Goal: Transaction & Acquisition: Subscribe to service/newsletter

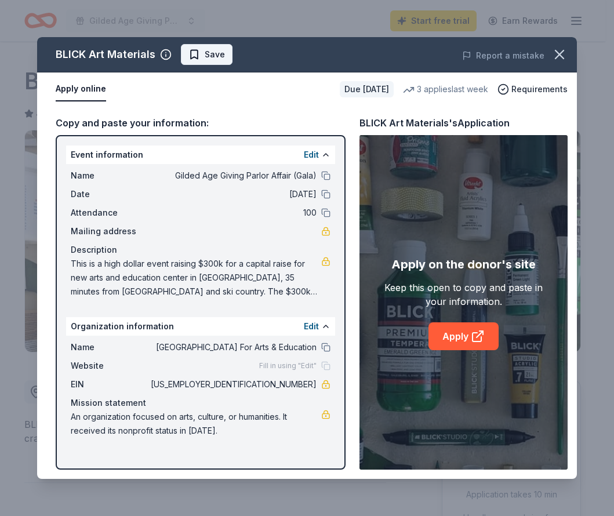
click at [211, 53] on span "Save" at bounding box center [215, 55] width 20 height 14
click at [216, 55] on html "Gilded Age Giving Parlor Affair (Gala) Start free trial Earn Rewards Due in 54 …" at bounding box center [307, 258] width 614 height 516
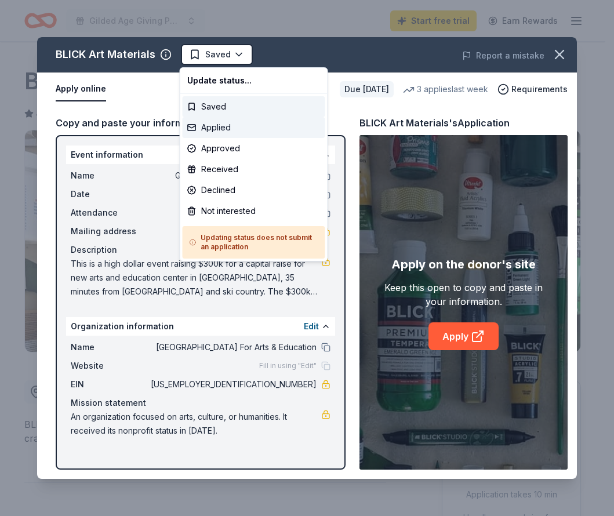
click at [222, 130] on div "Applied" at bounding box center [254, 127] width 143 height 21
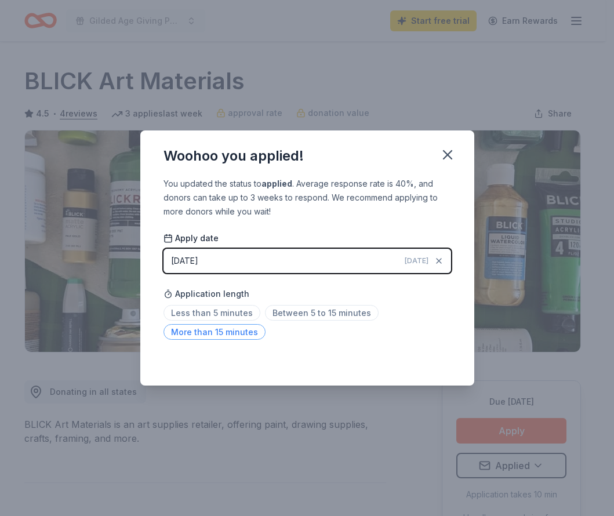
click at [231, 335] on span "More than 15 minutes" at bounding box center [214, 332] width 102 height 16
click at [450, 159] on icon "button" at bounding box center [447, 155] width 16 height 16
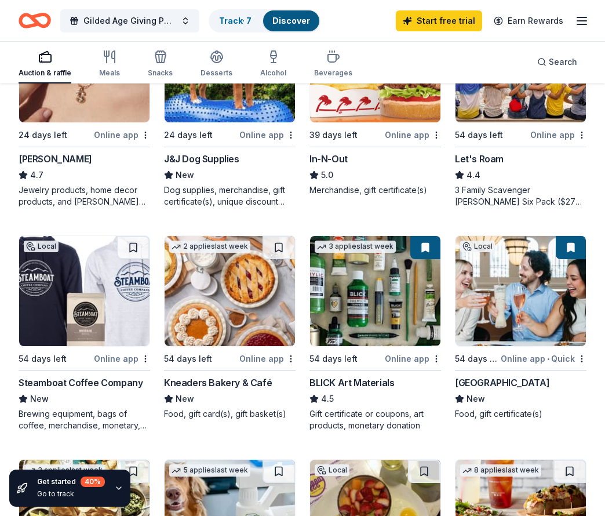
scroll to position [637, 0]
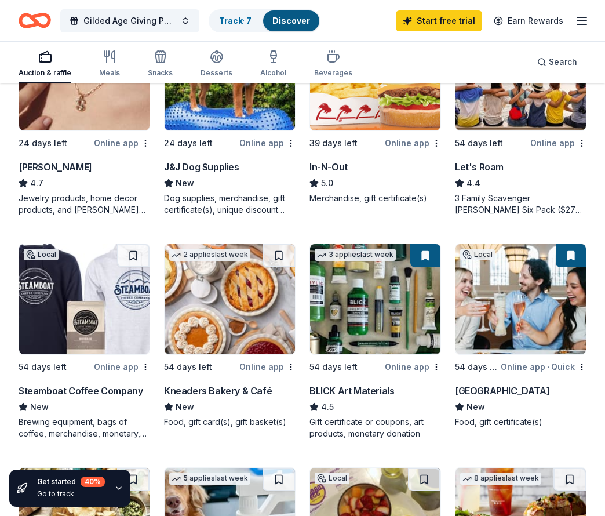
click at [63, 389] on div "Steamboat Coffee Company" at bounding box center [81, 391] width 124 height 14
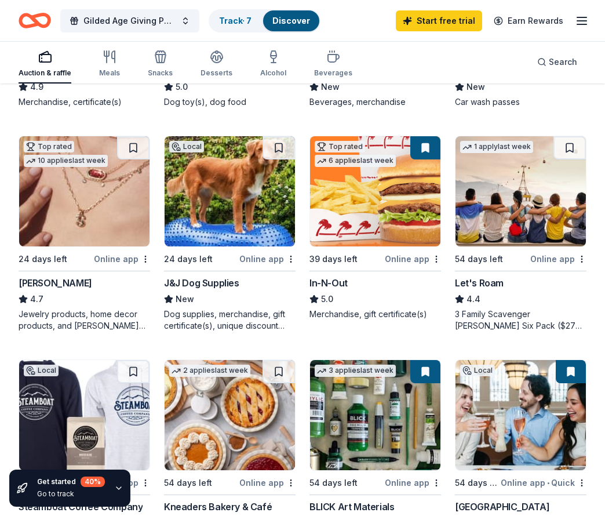
click at [480, 276] on div "Let's Roam" at bounding box center [479, 283] width 49 height 14
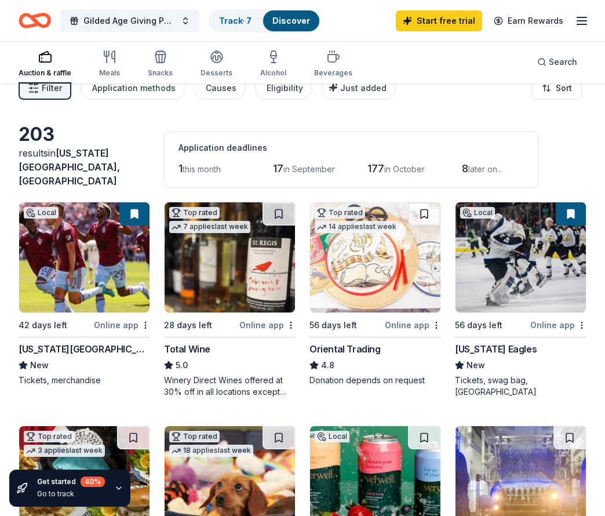
scroll to position [0, 0]
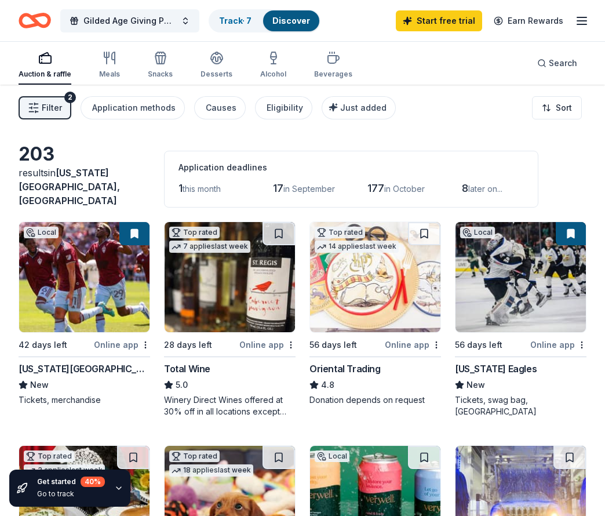
click at [50, 111] on span "Filter" at bounding box center [52, 108] width 20 height 14
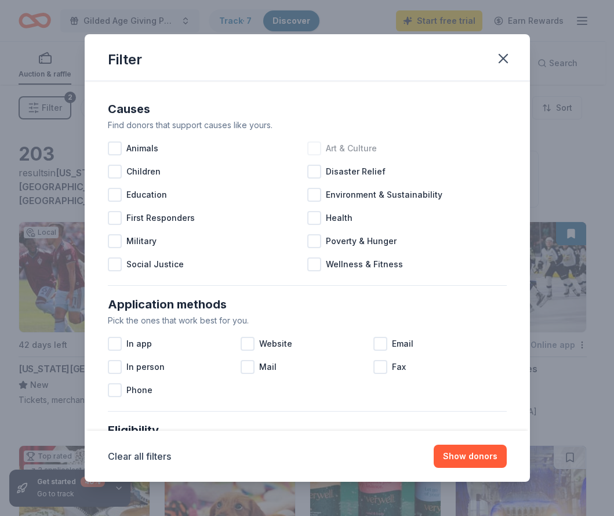
click at [312, 151] on div at bounding box center [314, 148] width 14 height 14
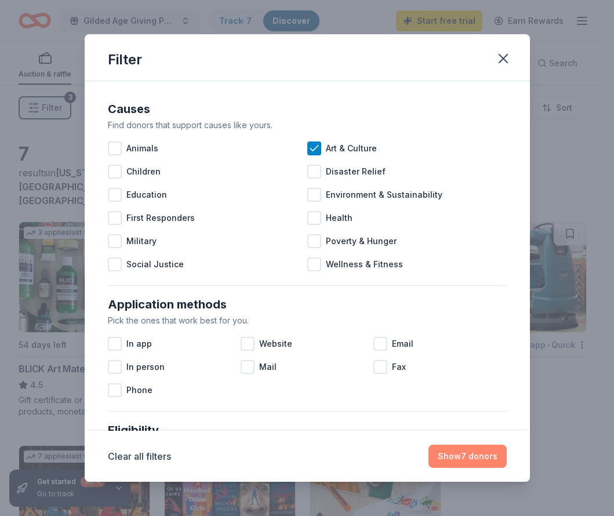
click at [458, 458] on button "Show 7 donors" at bounding box center [467, 455] width 78 height 23
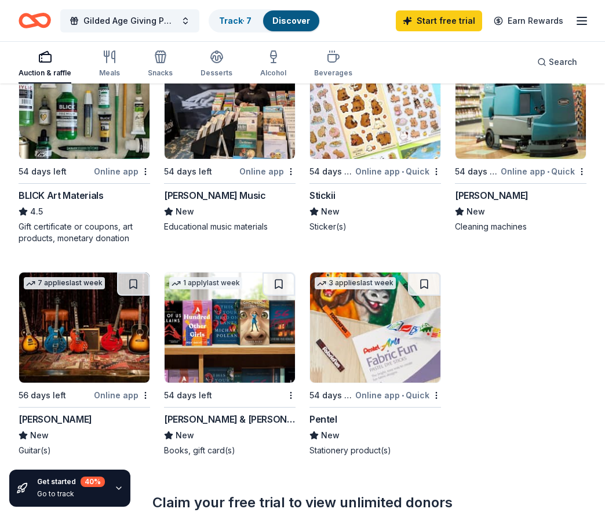
scroll to position [174, 0]
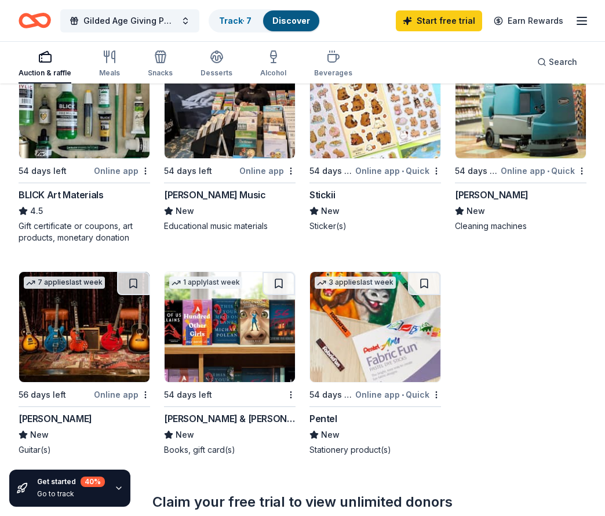
click at [30, 411] on div "[PERSON_NAME]" at bounding box center [56, 418] width 74 height 14
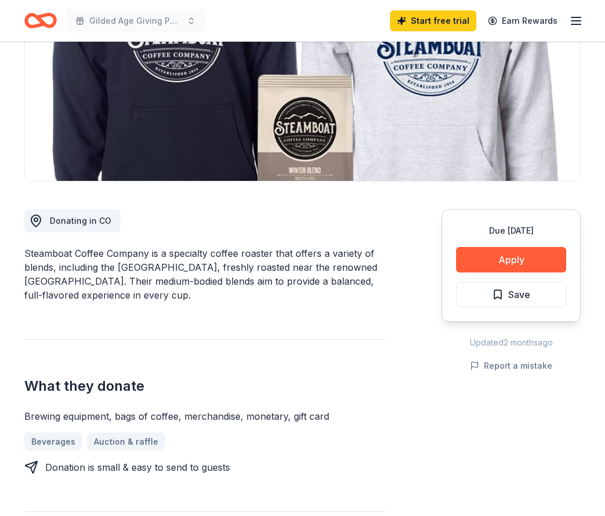
scroll to position [174, 0]
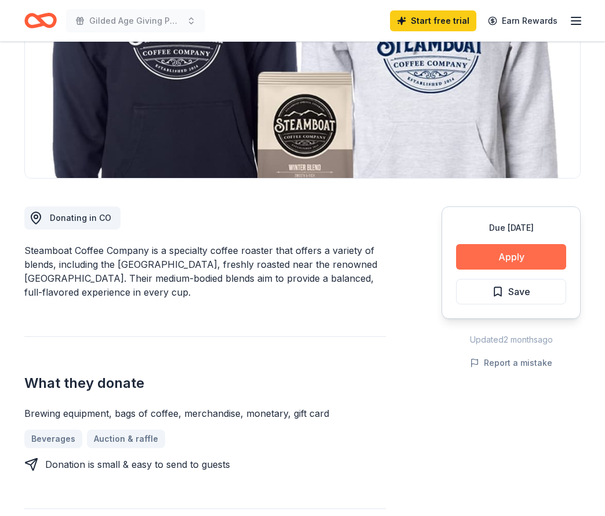
click at [511, 261] on button "Apply" at bounding box center [511, 256] width 110 height 25
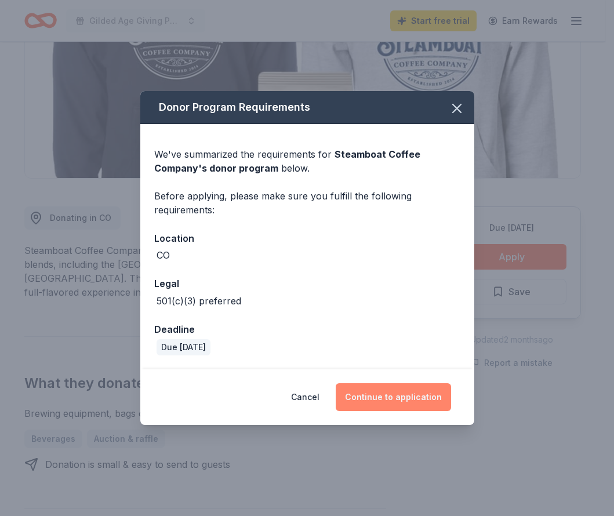
click at [388, 402] on button "Continue to application" at bounding box center [392, 397] width 115 height 28
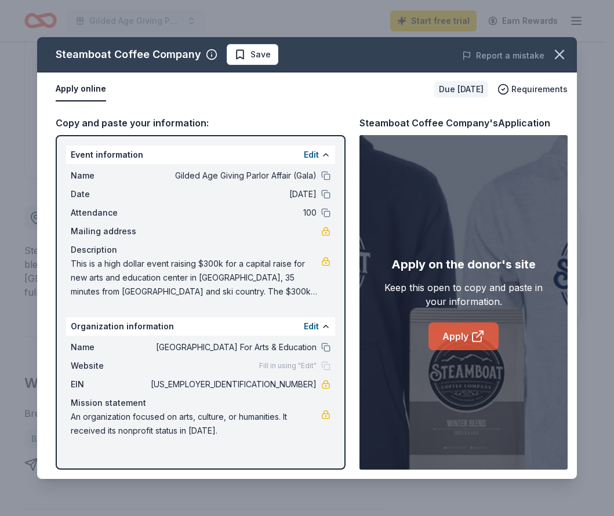
click at [477, 335] on icon at bounding box center [479, 334] width 6 height 6
click at [555, 59] on icon "button" at bounding box center [559, 54] width 8 height 8
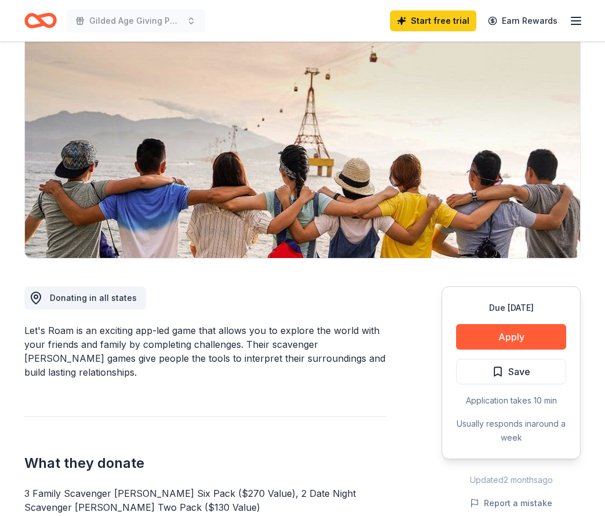
scroll to position [116, 0]
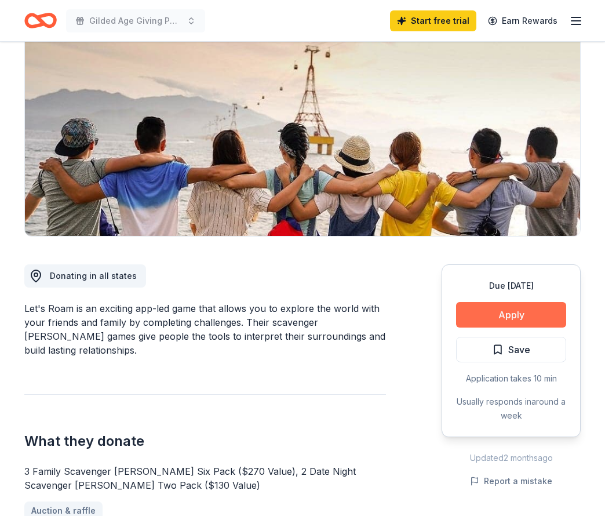
click at [495, 315] on button "Apply" at bounding box center [511, 314] width 110 height 25
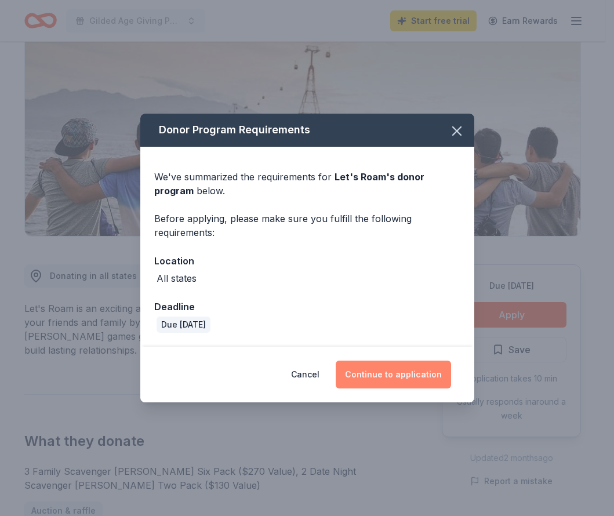
click at [386, 378] on button "Continue to application" at bounding box center [392, 374] width 115 height 28
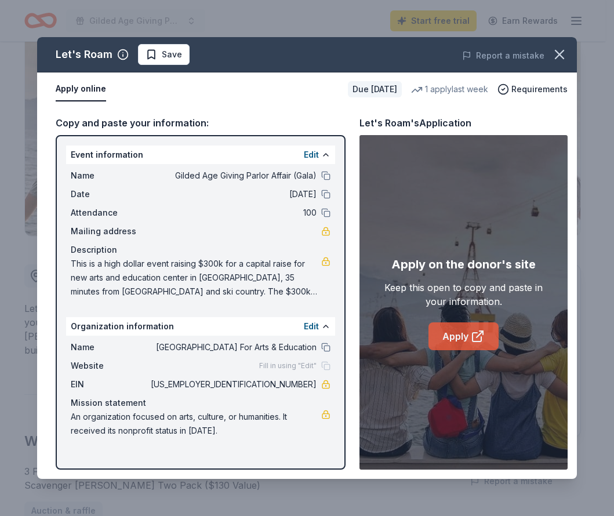
click at [463, 345] on link "Apply" at bounding box center [463, 336] width 70 height 28
click at [558, 61] on icon "button" at bounding box center [559, 54] width 16 height 16
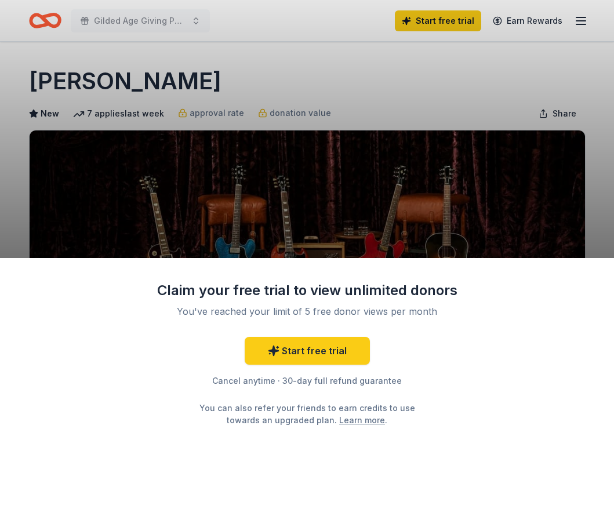
click at [382, 87] on div "Claim your free trial to view unlimited donors You've reached your limit of 5 f…" at bounding box center [307, 258] width 614 height 516
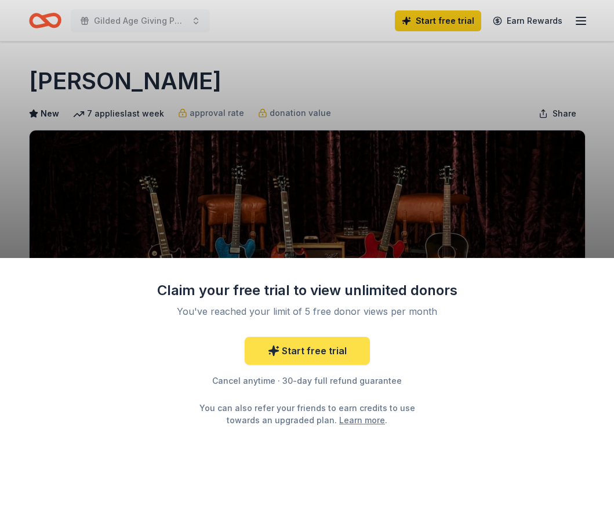
click at [341, 342] on link "Start free trial" at bounding box center [306, 351] width 125 height 28
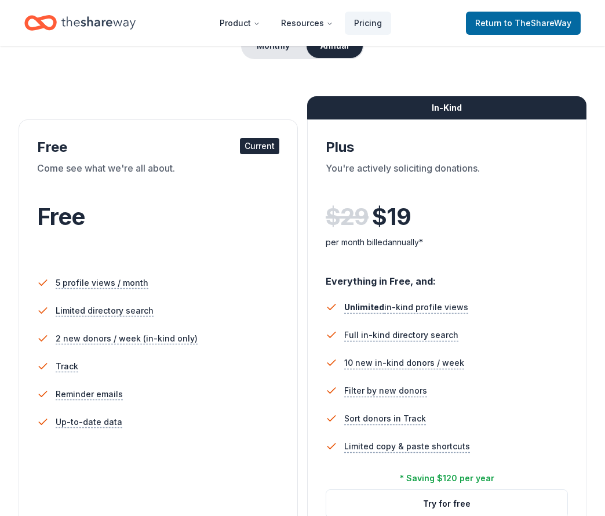
scroll to position [116, 0]
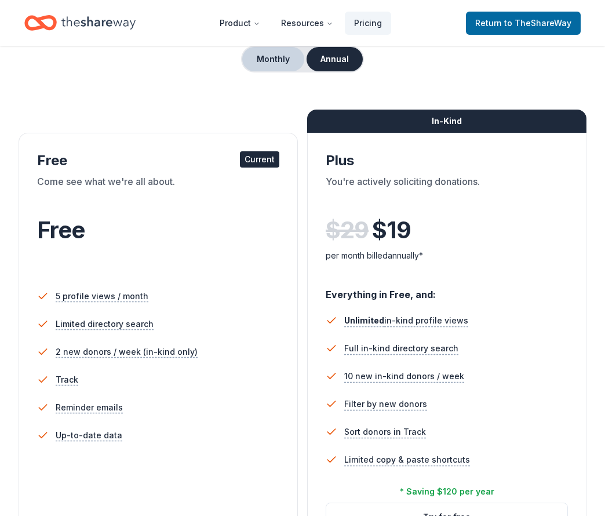
click at [264, 65] on button "Monthly" at bounding box center [273, 59] width 62 height 24
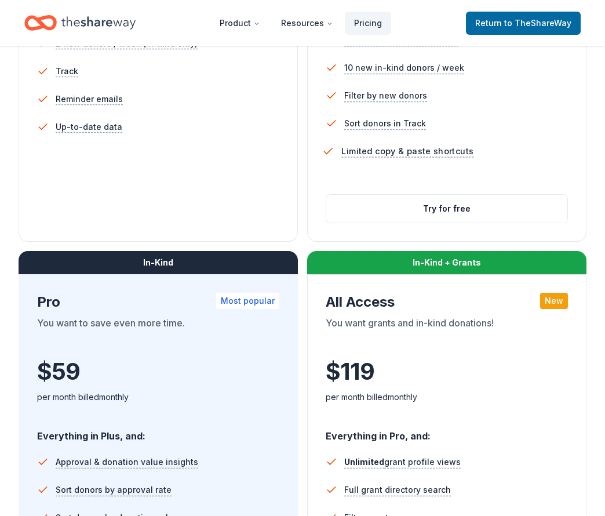
scroll to position [406, 0]
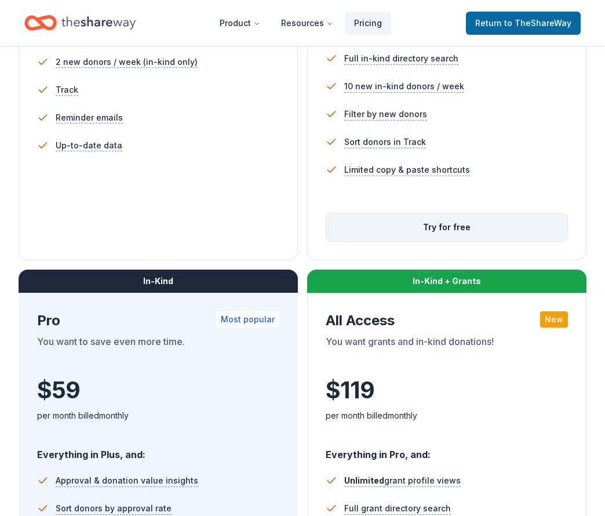
click at [455, 226] on button "Try for free" at bounding box center [446, 227] width 241 height 28
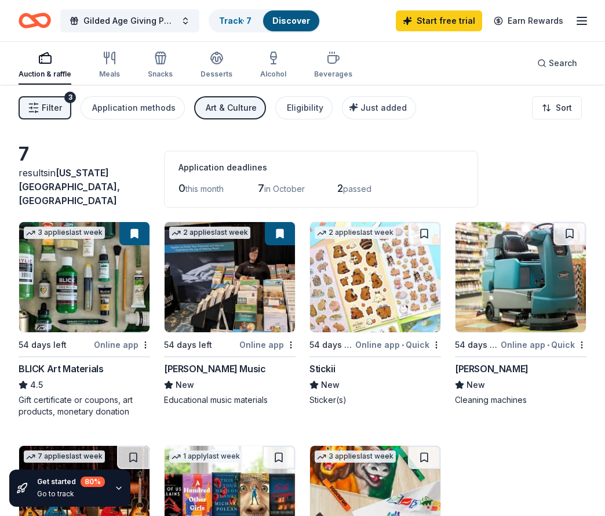
click at [545, 451] on div "3 applies last week 54 days left Online app BLICK Art Materials 4.5 Gift certif…" at bounding box center [303, 425] width 568 height 408
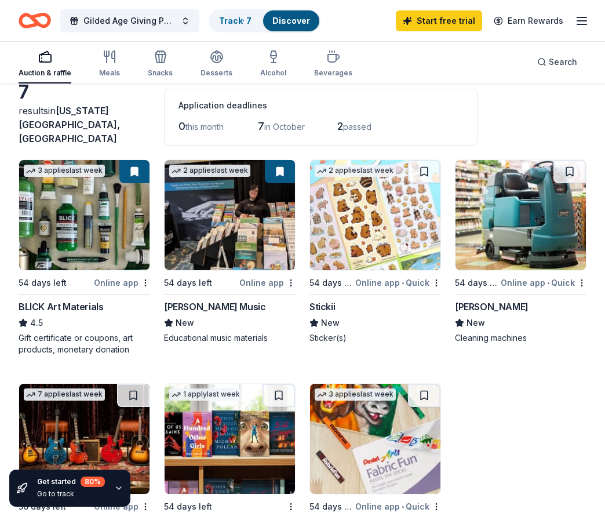
scroll to position [116, 0]
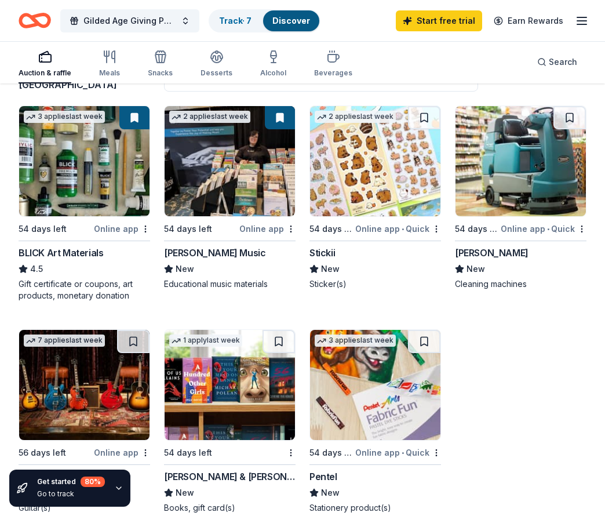
click at [207, 469] on div "[PERSON_NAME] & [PERSON_NAME]" at bounding box center [230, 476] width 132 height 14
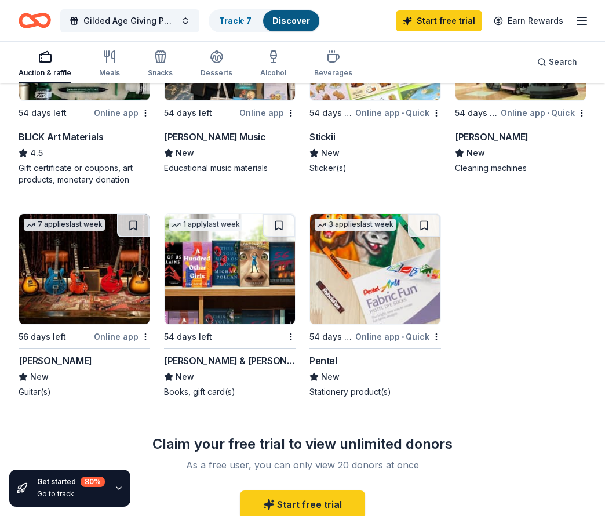
click at [128, 332] on div "Online app" at bounding box center [122, 336] width 56 height 14
click at [81, 278] on img at bounding box center [84, 269] width 130 height 110
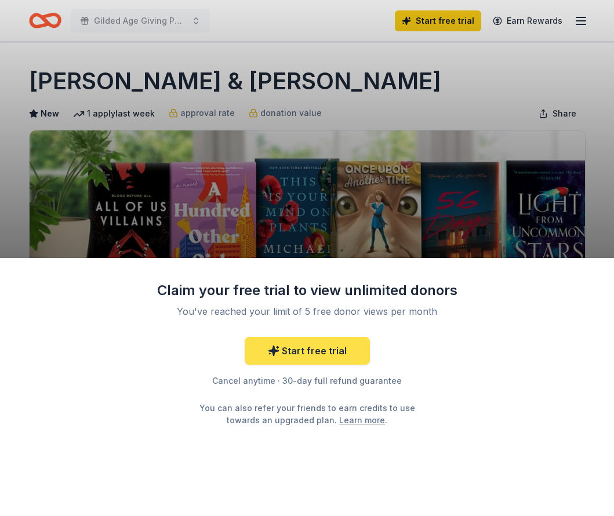
click at [315, 351] on link "Start free trial" at bounding box center [306, 351] width 125 height 28
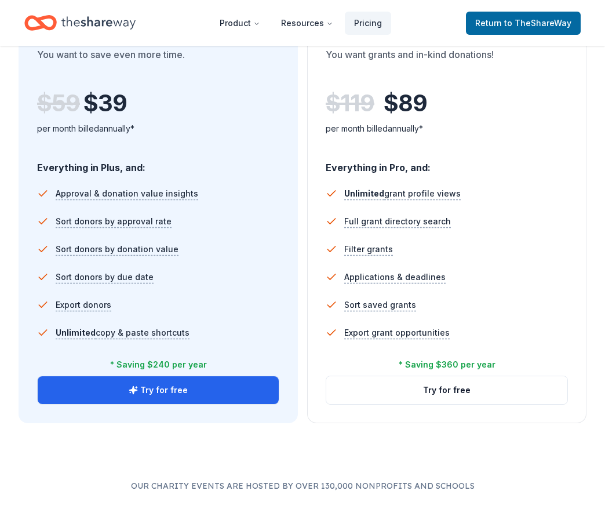
scroll to position [695, 0]
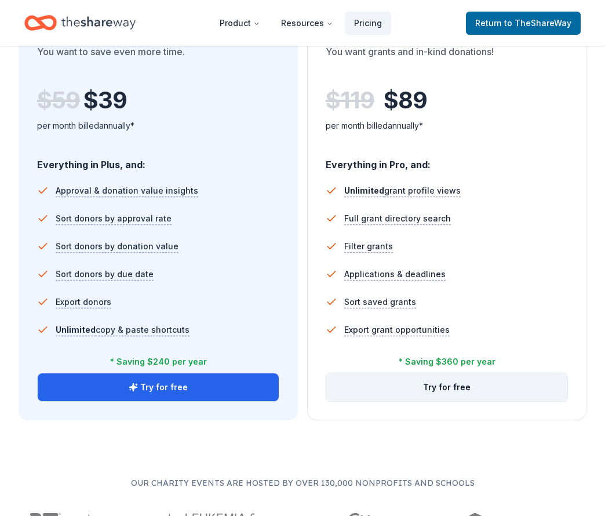
click at [424, 390] on button "Try for free" at bounding box center [446, 387] width 241 height 28
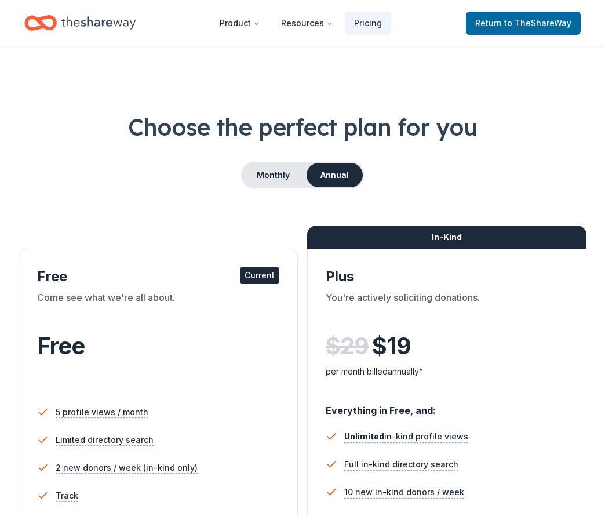
click at [323, 176] on button "Annual" at bounding box center [334, 175] width 56 height 24
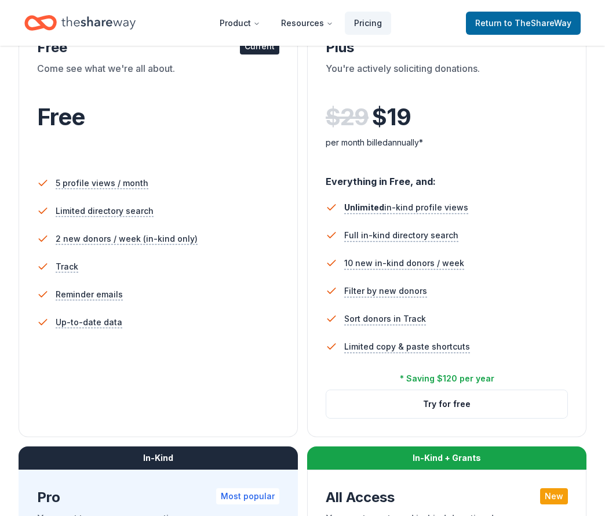
scroll to position [232, 0]
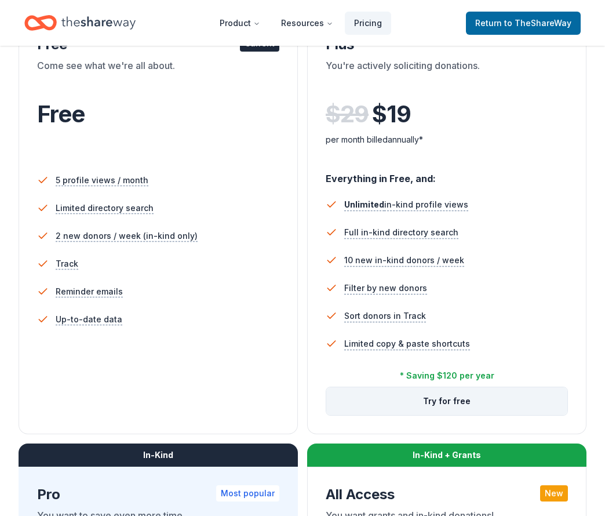
click at [447, 399] on button "Try for free" at bounding box center [446, 401] width 241 height 28
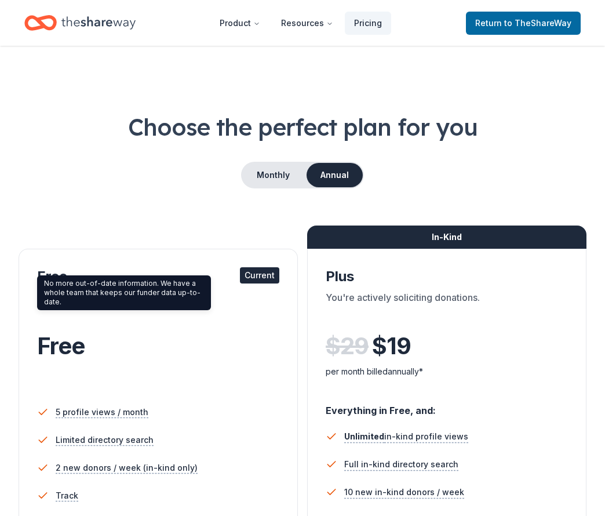
scroll to position [232, 0]
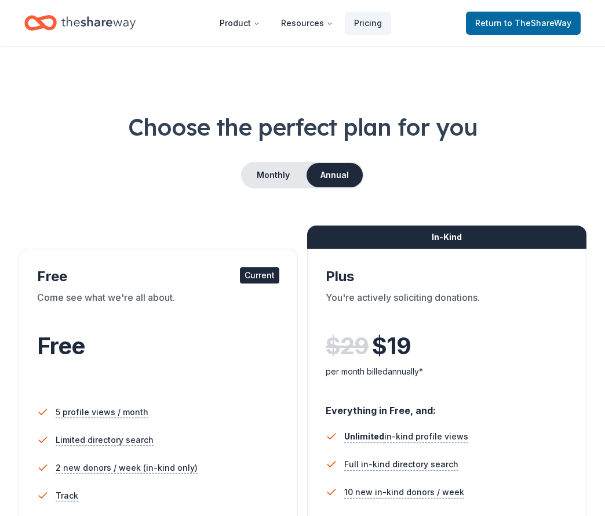
scroll to position [695, 0]
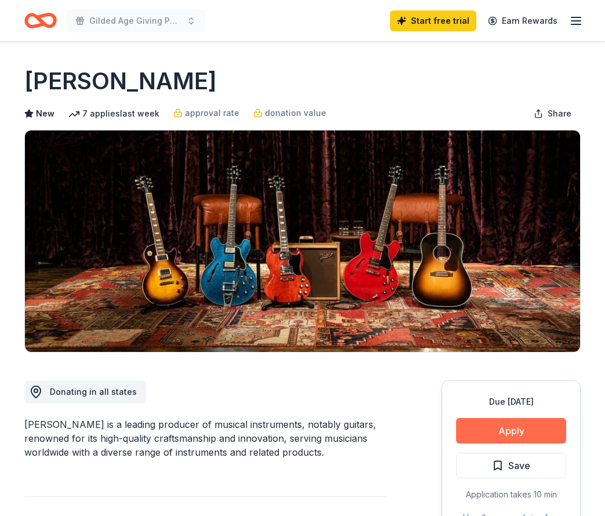
click at [501, 422] on button "Apply" at bounding box center [511, 430] width 110 height 25
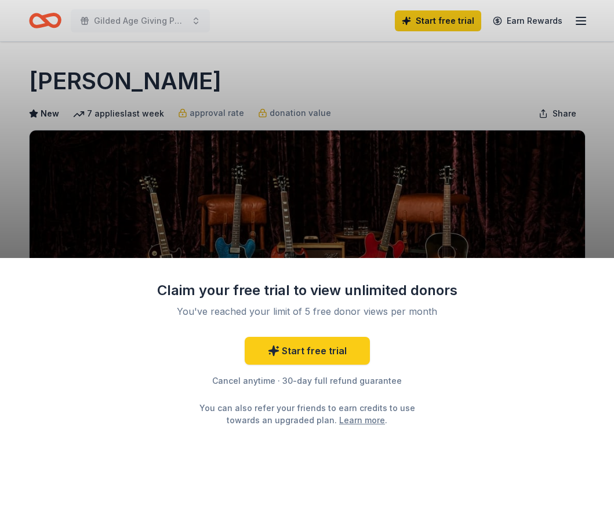
click at [327, 90] on div "Claim your free trial to view unlimited donors You've reached your limit of 5 f…" at bounding box center [307, 258] width 614 height 516
